Goal: Check status: Check status

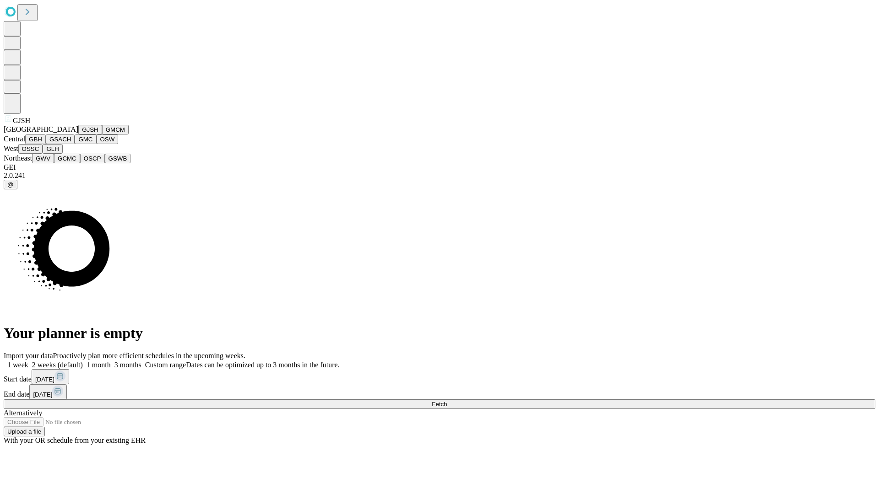
click at [78, 135] on button "GJSH" at bounding box center [90, 130] width 24 height 10
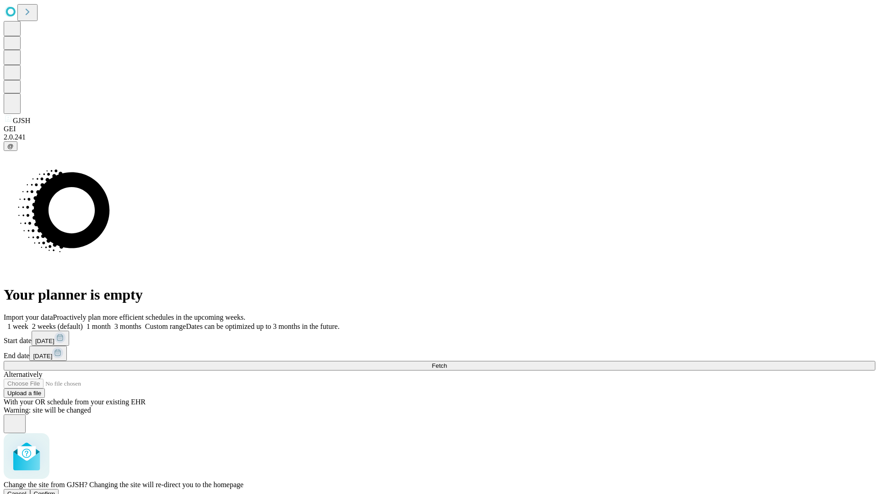
click at [55, 491] on span "Confirm" at bounding box center [45, 494] width 22 height 7
click at [111, 323] on label "1 month" at bounding box center [97, 327] width 28 height 8
click at [447, 362] on span "Fetch" at bounding box center [439, 365] width 15 height 7
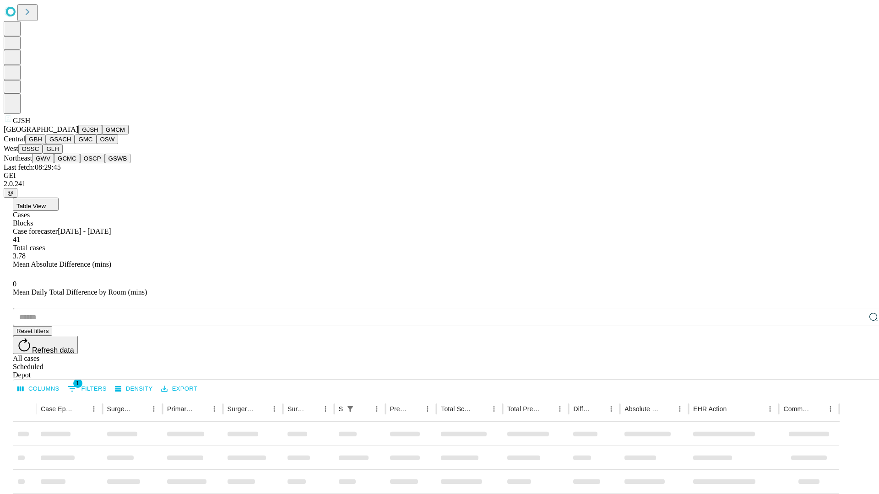
click at [102, 135] on button "GMCM" at bounding box center [115, 130] width 27 height 10
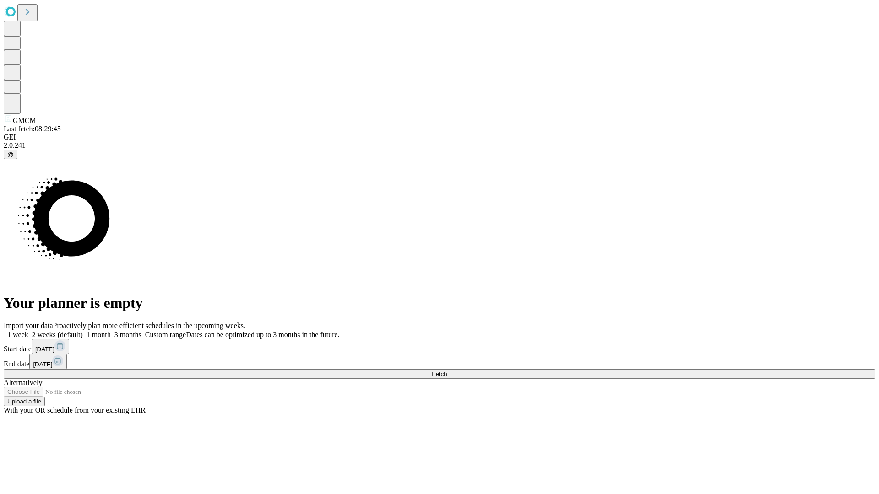
click at [111, 331] on label "1 month" at bounding box center [97, 335] width 28 height 8
click at [447, 371] on span "Fetch" at bounding box center [439, 374] width 15 height 7
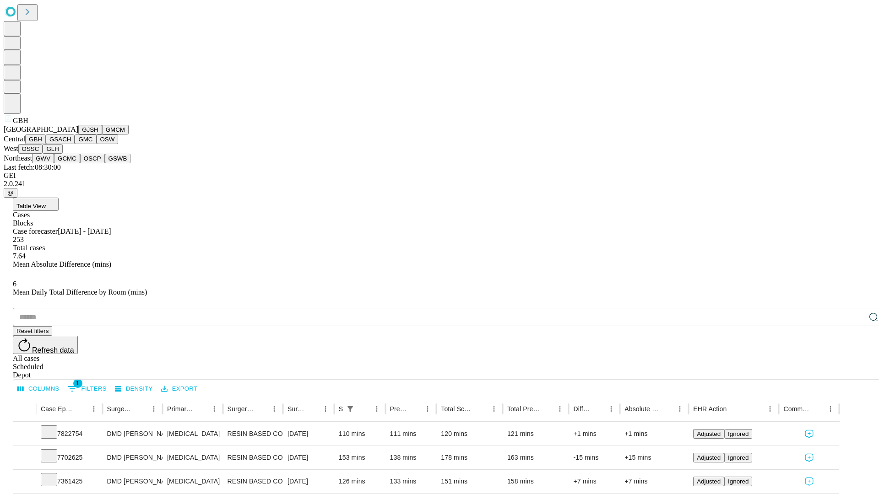
click at [71, 144] on button "GSACH" at bounding box center [60, 140] width 29 height 10
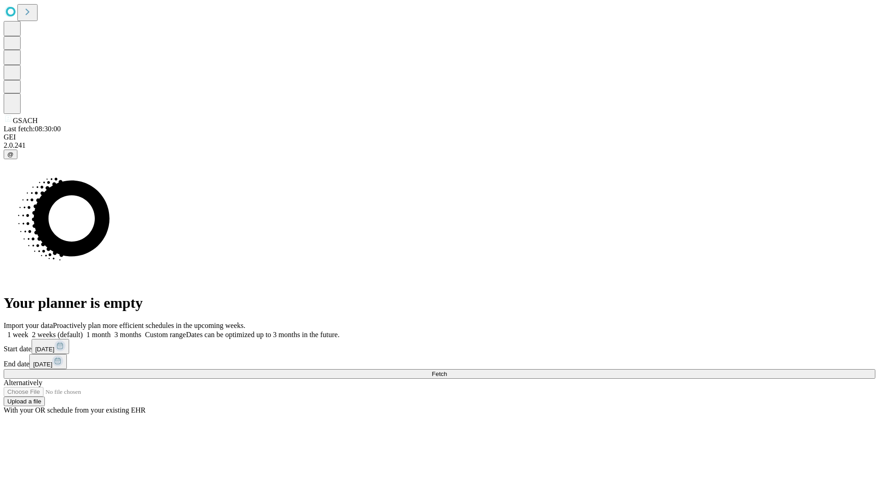
click at [111, 331] on label "1 month" at bounding box center [97, 335] width 28 height 8
click at [447, 371] on span "Fetch" at bounding box center [439, 374] width 15 height 7
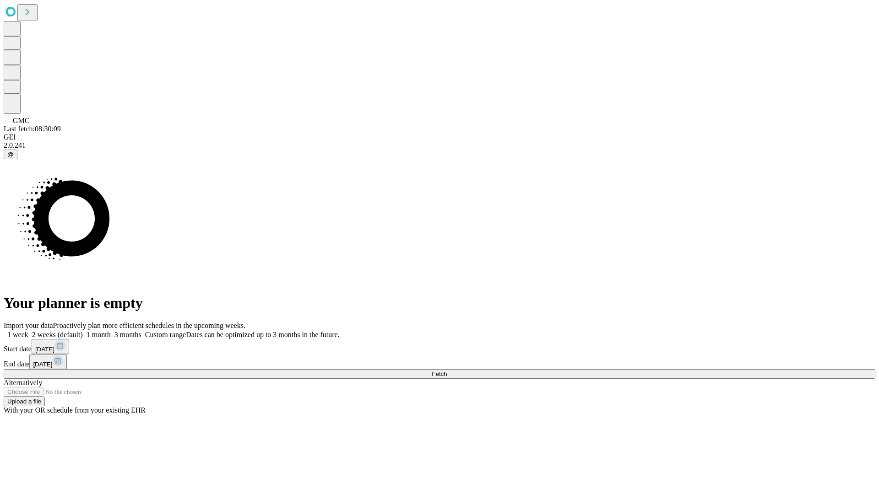
click at [111, 331] on label "1 month" at bounding box center [97, 335] width 28 height 8
click at [447, 371] on span "Fetch" at bounding box center [439, 374] width 15 height 7
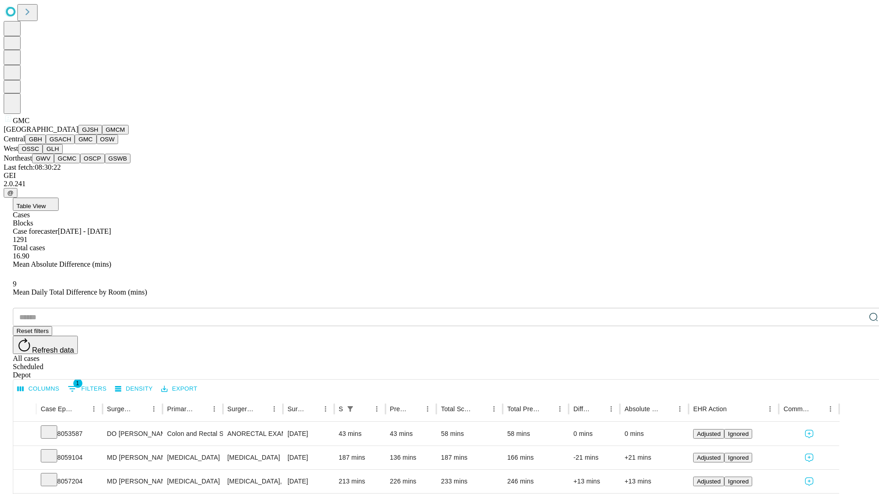
click at [97, 144] on button "OSW" at bounding box center [108, 140] width 22 height 10
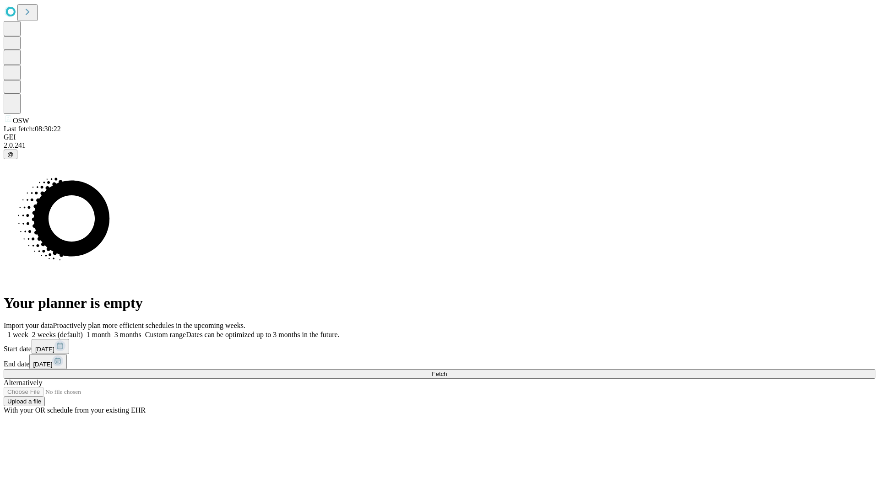
click at [111, 331] on label "1 month" at bounding box center [97, 335] width 28 height 8
click at [447, 371] on span "Fetch" at bounding box center [439, 374] width 15 height 7
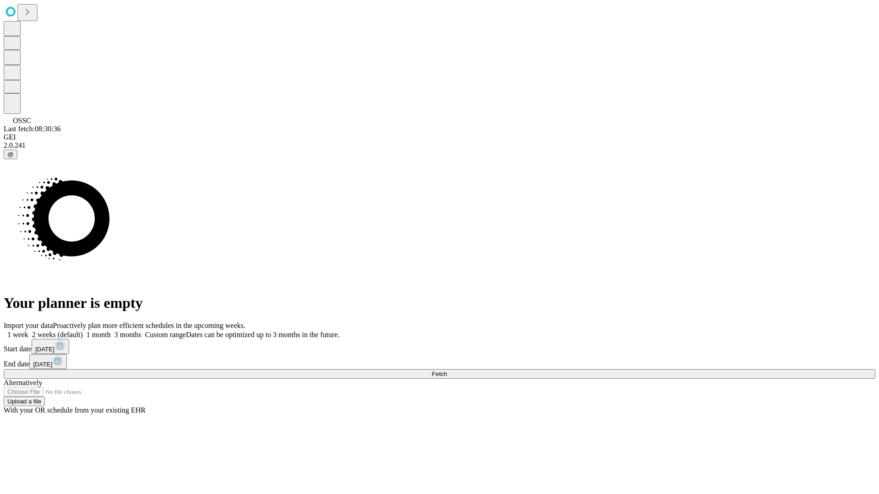
click at [111, 331] on label "1 month" at bounding box center [97, 335] width 28 height 8
click at [447, 371] on span "Fetch" at bounding box center [439, 374] width 15 height 7
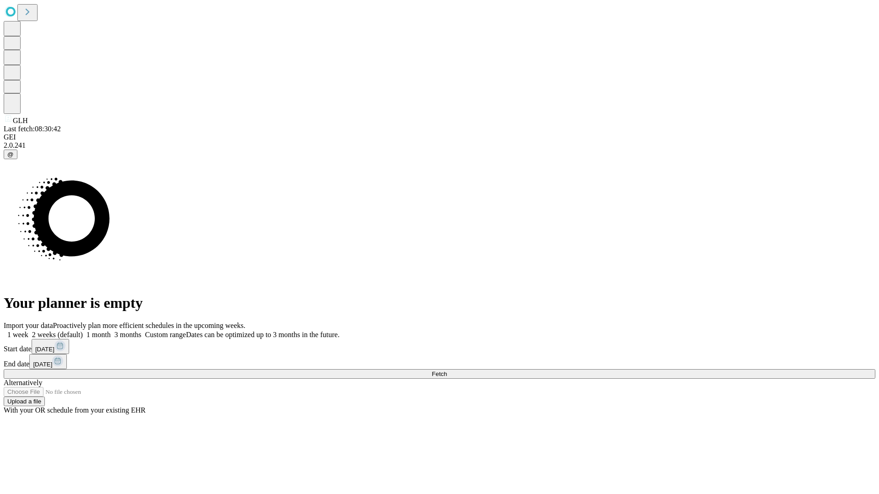
click at [111, 331] on label "1 month" at bounding box center [97, 335] width 28 height 8
click at [447, 371] on span "Fetch" at bounding box center [439, 374] width 15 height 7
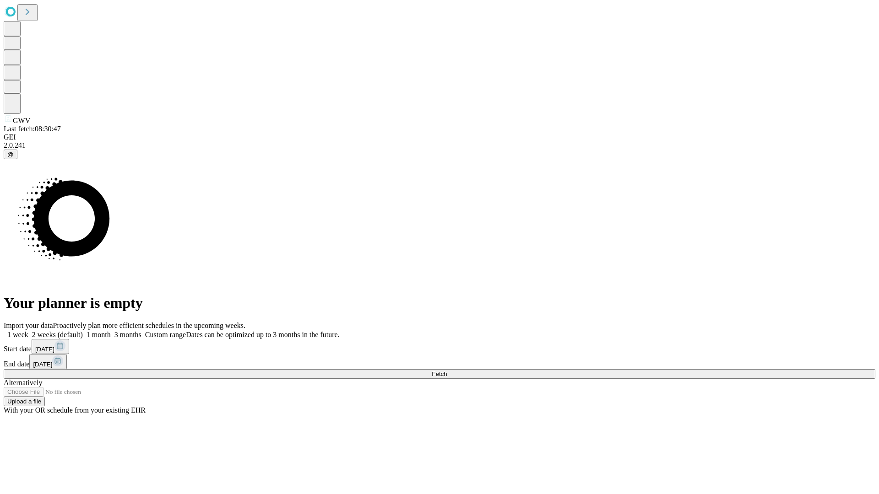
click at [111, 331] on label "1 month" at bounding box center [97, 335] width 28 height 8
click at [447, 371] on span "Fetch" at bounding box center [439, 374] width 15 height 7
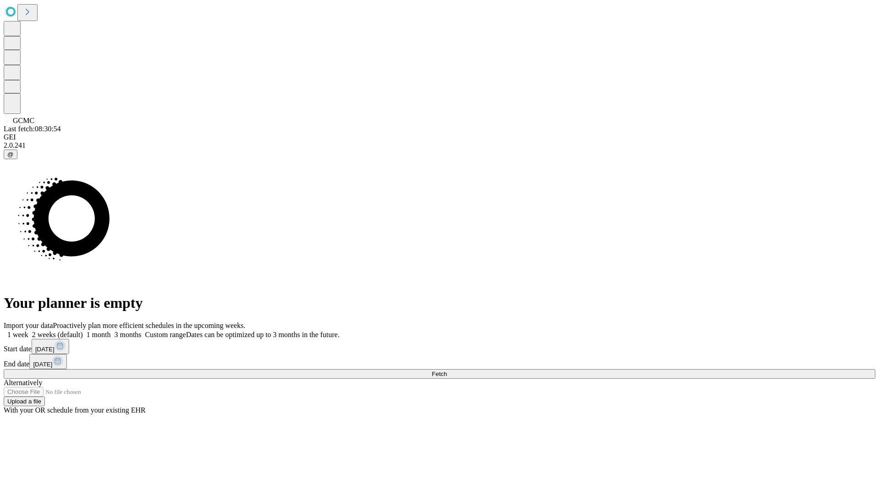
click at [111, 331] on label "1 month" at bounding box center [97, 335] width 28 height 8
click at [447, 371] on span "Fetch" at bounding box center [439, 374] width 15 height 7
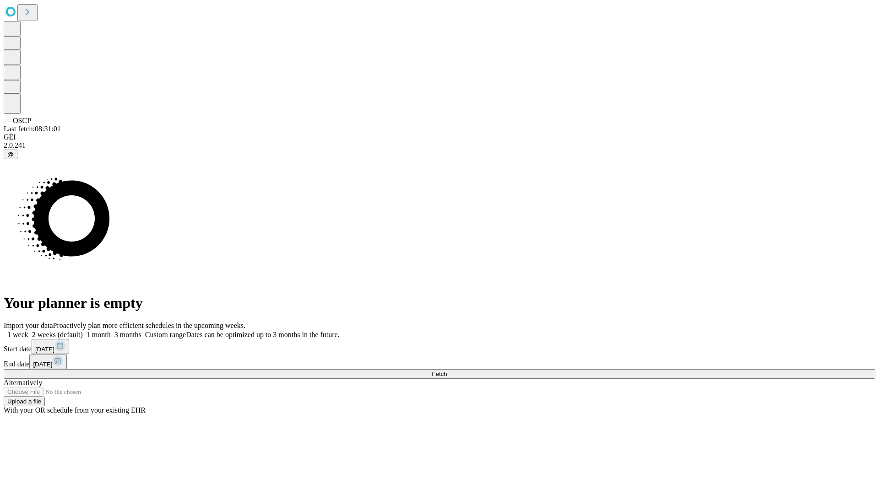
click at [111, 331] on label "1 month" at bounding box center [97, 335] width 28 height 8
click at [447, 371] on span "Fetch" at bounding box center [439, 374] width 15 height 7
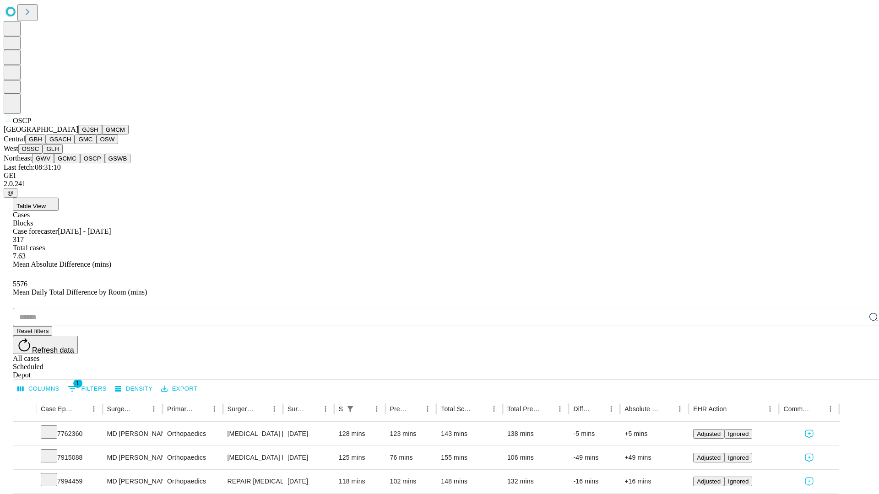
click at [105, 163] on button "GSWB" at bounding box center [118, 159] width 26 height 10
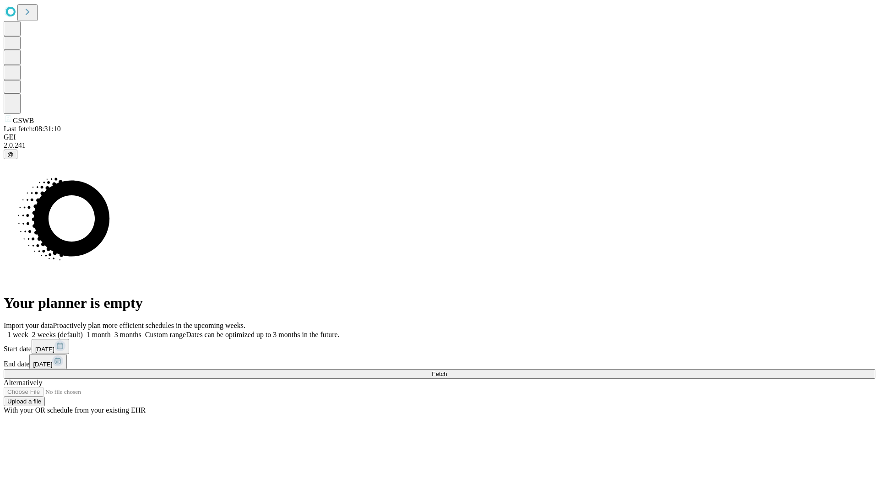
click at [111, 331] on label "1 month" at bounding box center [97, 335] width 28 height 8
click at [447, 371] on span "Fetch" at bounding box center [439, 374] width 15 height 7
